Goal: Task Accomplishment & Management: Manage account settings

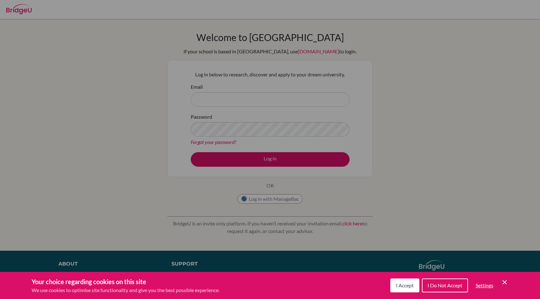
click at [400, 290] on button "I Accept" at bounding box center [404, 286] width 29 height 14
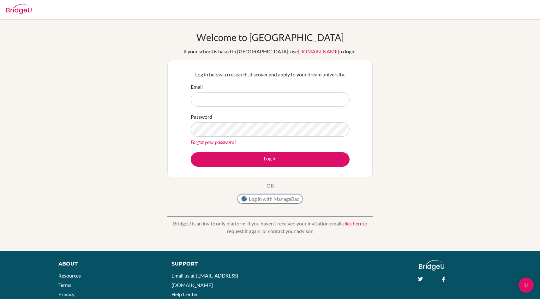
click at [255, 200] on button "Log in with ManageBac" at bounding box center [270, 198] width 65 height 9
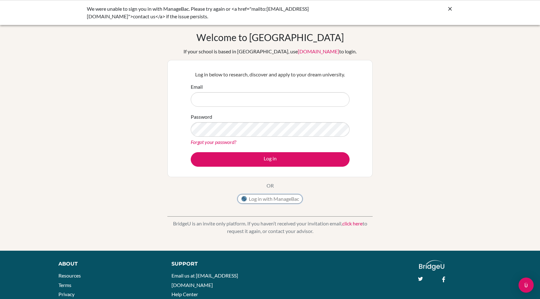
click at [261, 199] on button "Log in with ManageBac" at bounding box center [270, 198] width 65 height 9
click at [237, 98] on input "Email" at bounding box center [270, 99] width 159 height 15
type input "rwa220166@rwastudents.com"
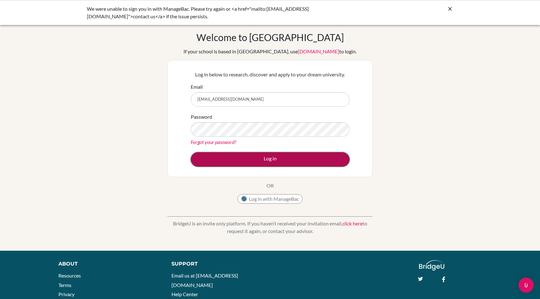
click at [231, 164] on button "Log in" at bounding box center [270, 159] width 159 height 15
